Goal: Transaction & Acquisition: Purchase product/service

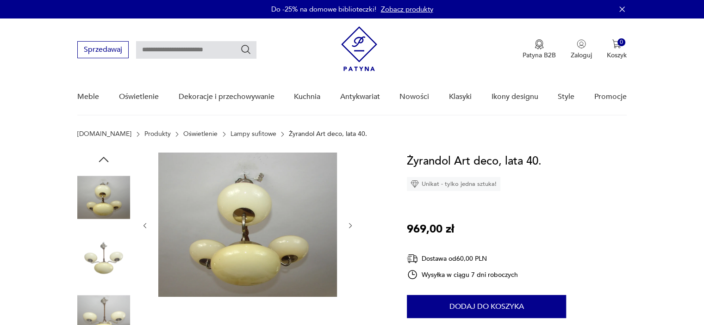
click at [109, 316] on img at bounding box center [103, 315] width 53 height 53
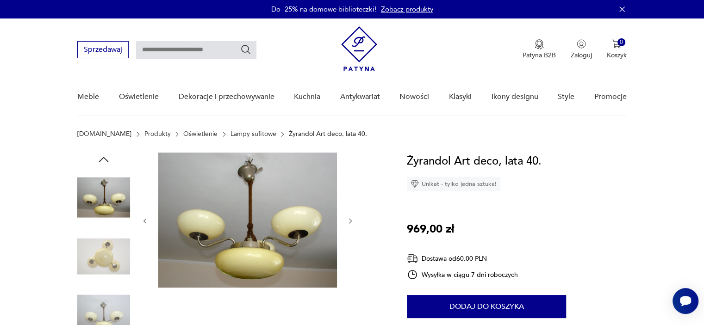
click at [288, 203] on img at bounding box center [247, 220] width 179 height 135
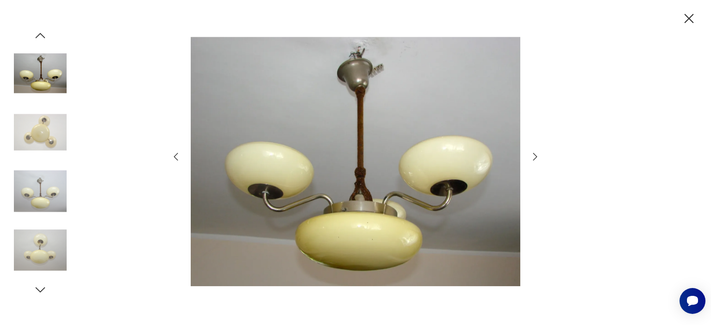
click at [535, 157] on icon "button" at bounding box center [534, 156] width 11 height 11
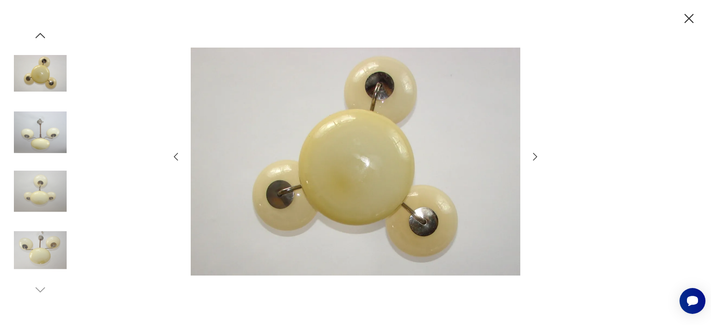
click at [535, 157] on icon "button" at bounding box center [534, 156] width 11 height 11
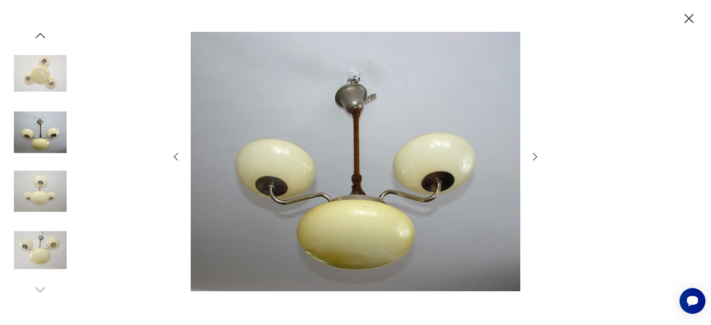
click at [535, 157] on icon "button" at bounding box center [534, 156] width 11 height 11
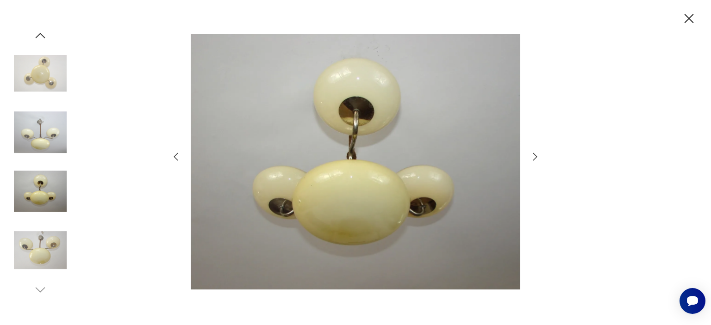
click at [535, 157] on icon "button" at bounding box center [534, 156] width 11 height 11
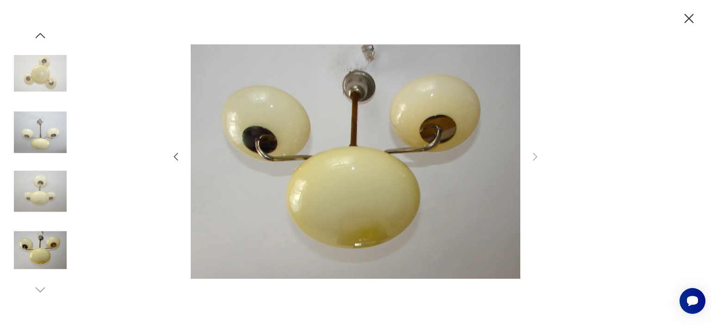
click at [45, 186] on img at bounding box center [40, 191] width 53 height 53
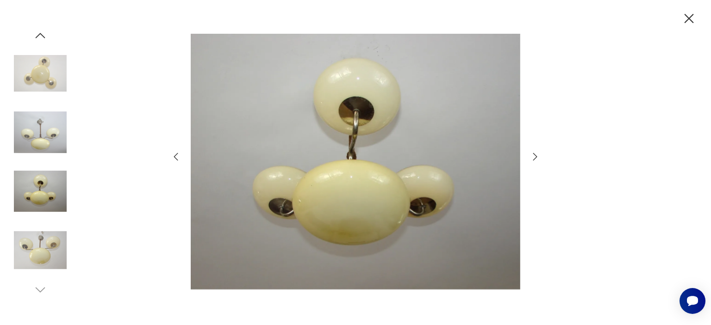
click at [41, 135] on img at bounding box center [40, 132] width 53 height 53
